Goal: Obtain resource: Obtain resource

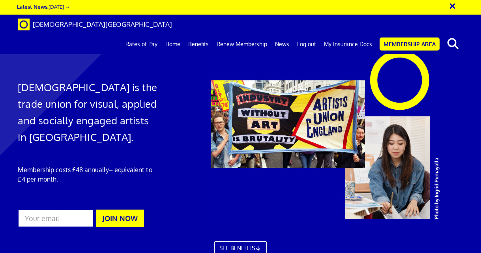
scroll to position [0, 1]
click at [363, 34] on link "My Insurance Docs" at bounding box center [348, 44] width 56 height 20
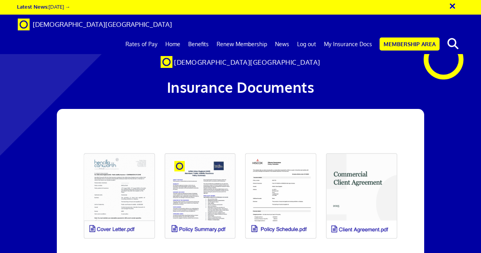
scroll to position [91, 0]
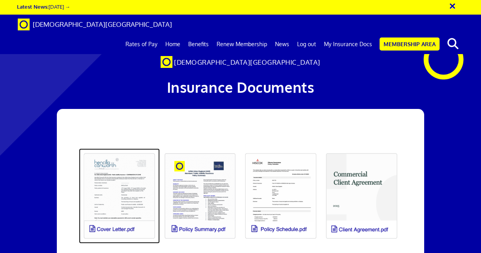
click at [131, 148] on link at bounding box center [119, 195] width 81 height 95
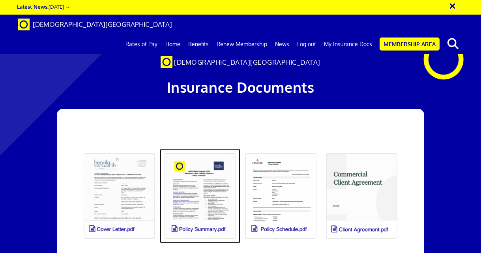
click at [198, 148] on link at bounding box center [200, 195] width 81 height 95
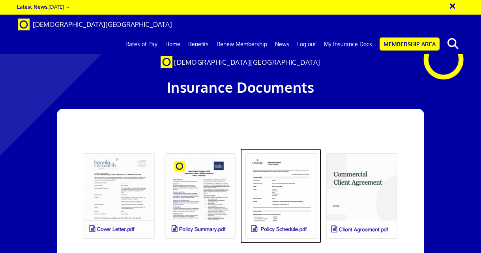
click at [278, 148] on link at bounding box center [280, 195] width 81 height 95
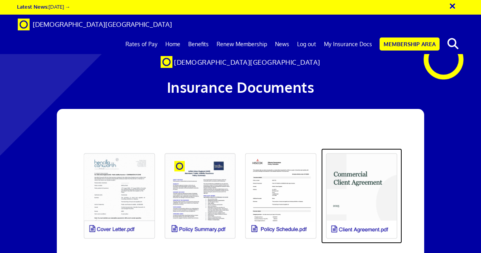
click at [351, 148] on link at bounding box center [361, 195] width 81 height 95
